Goal: Navigation & Orientation: Find specific page/section

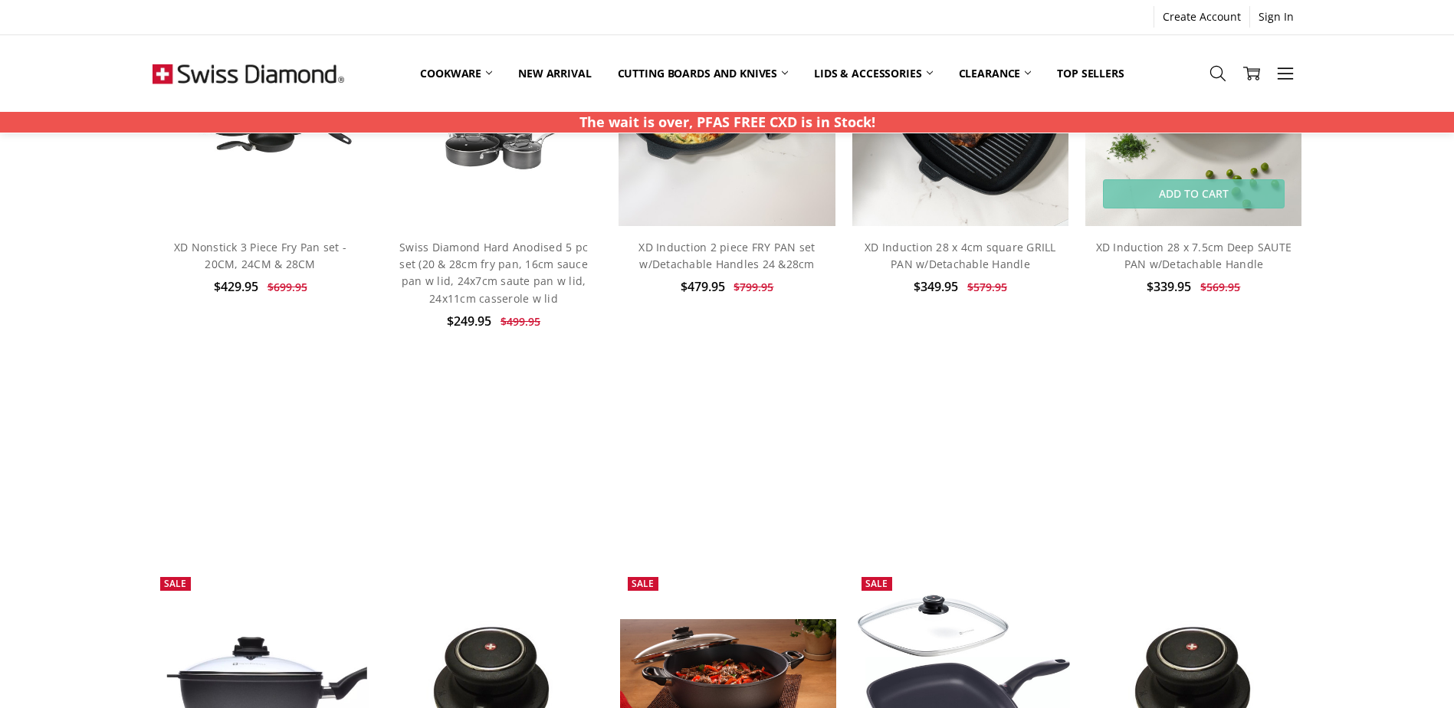
scroll to position [1150, 0]
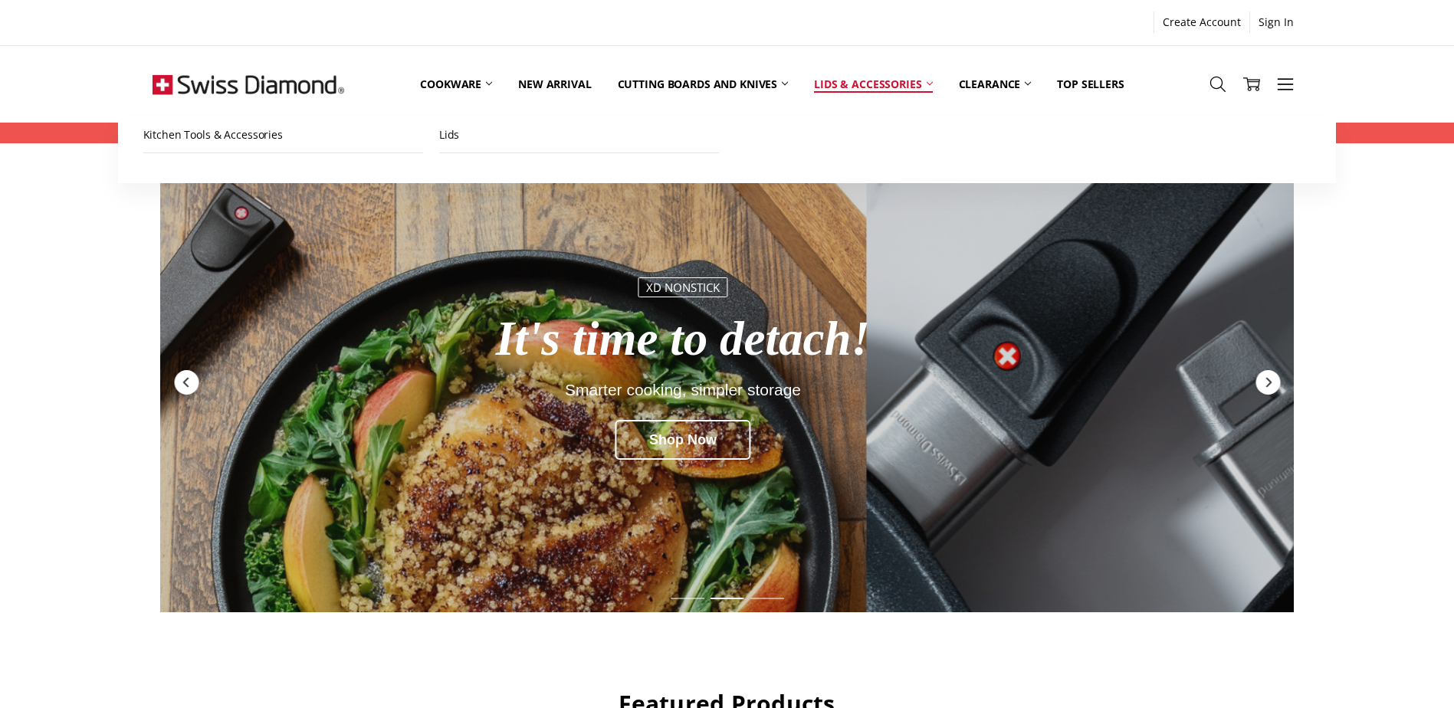
click at [884, 76] on link "Lids & Accessories" at bounding box center [873, 84] width 144 height 68
